Goal: Check status

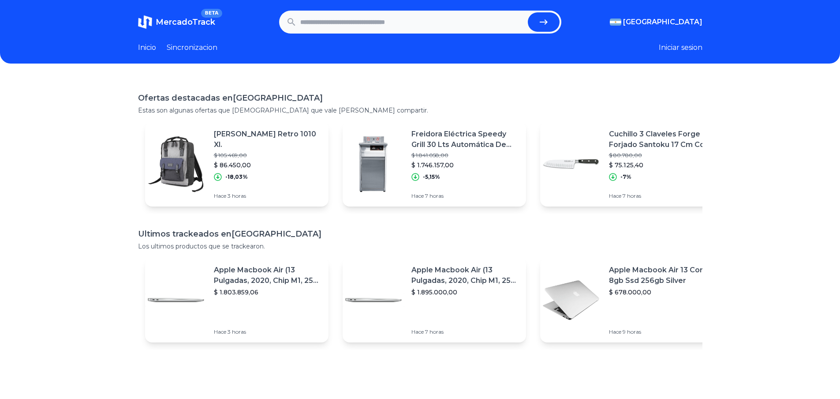
click at [395, 20] on input "text" at bounding box center [412, 21] width 224 height 19
paste input "**********"
click at [548, 23] on icon "submit" at bounding box center [544, 22] width 11 height 11
type input "**********"
